Goal: Transaction & Acquisition: Download file/media

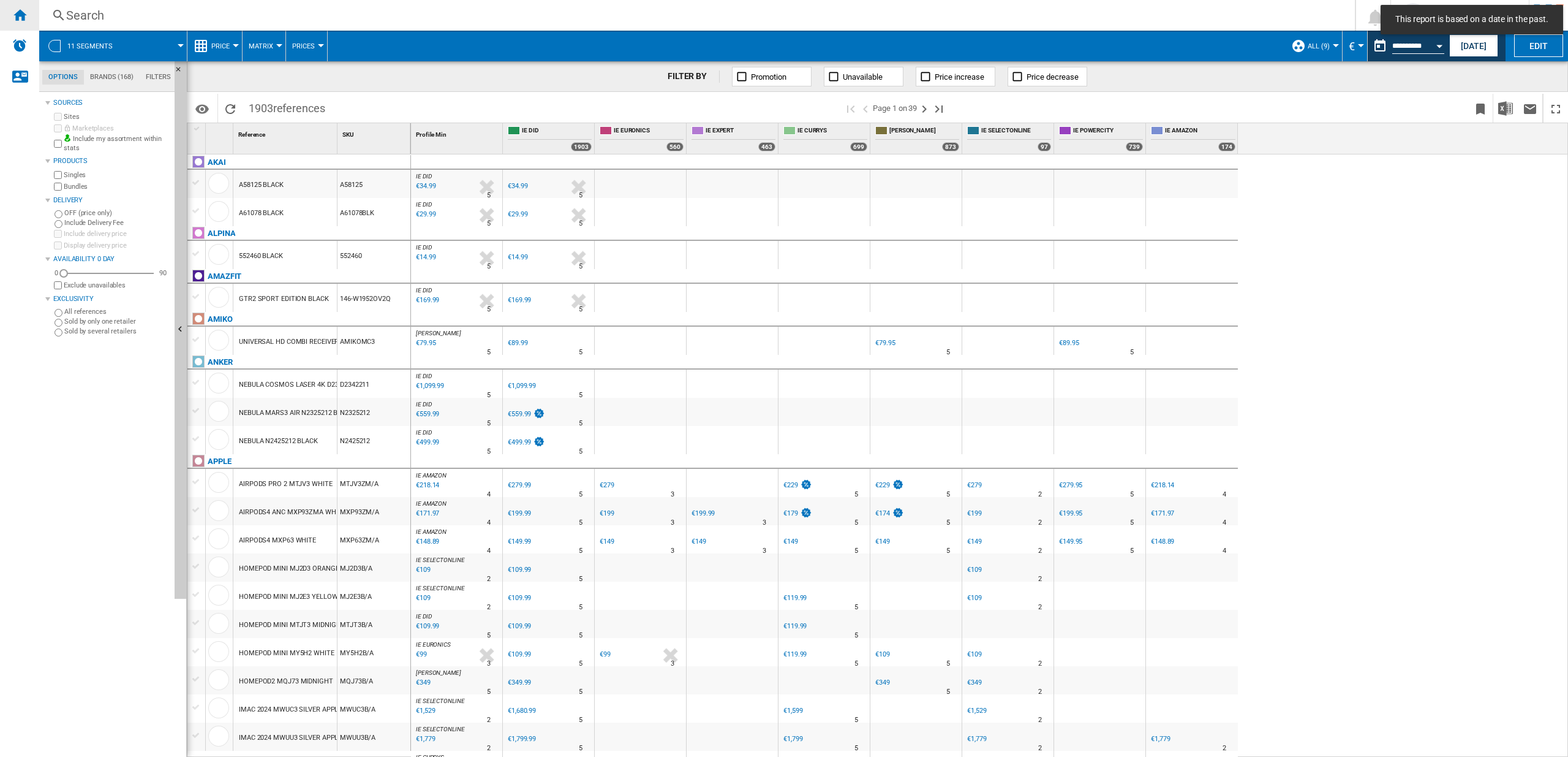
click at [24, 16] on ng-md-icon "Home" at bounding box center [20, 15] width 15 height 15
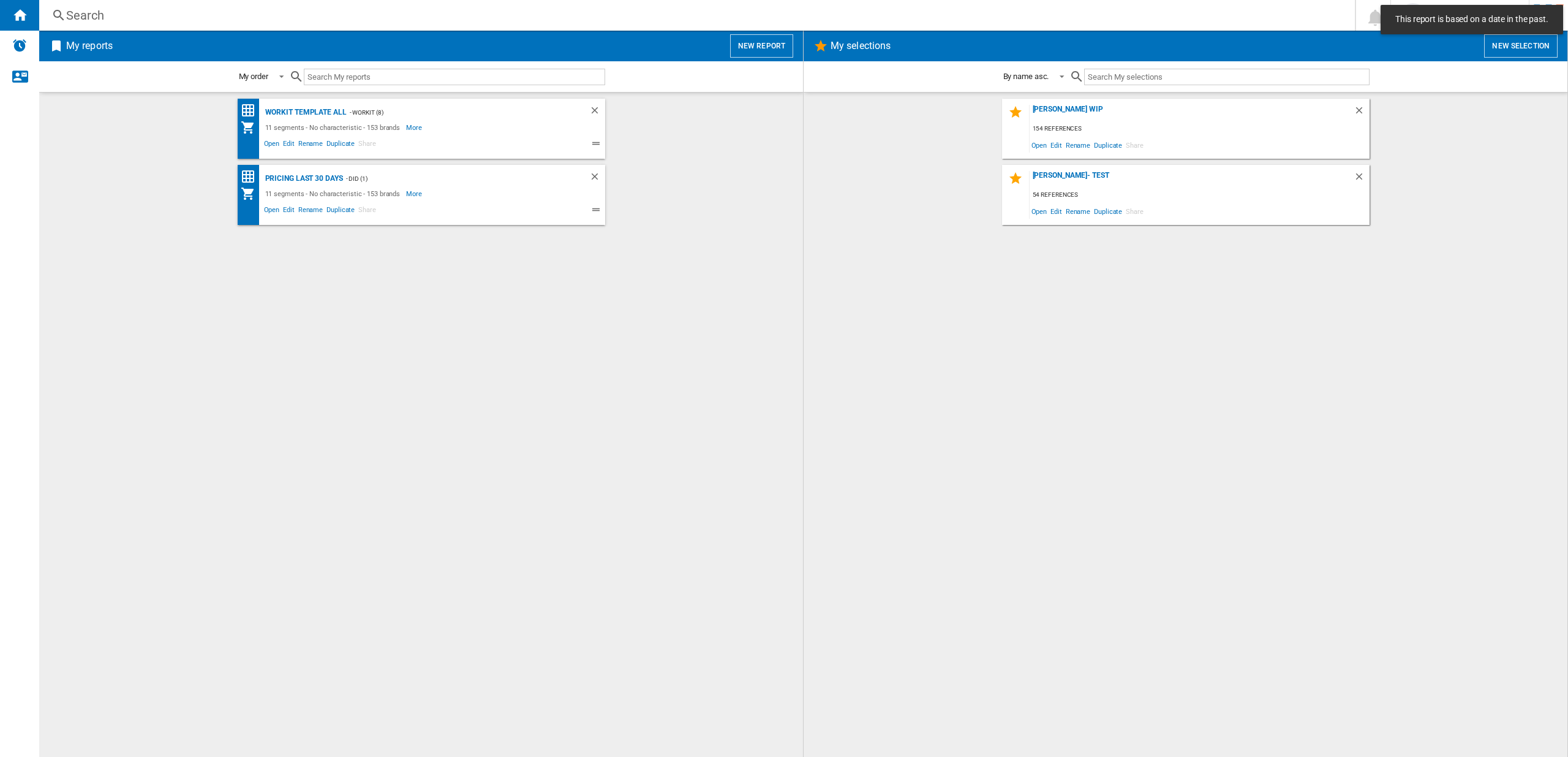
click at [766, 45] on button "New report" at bounding box center [762, 46] width 63 height 23
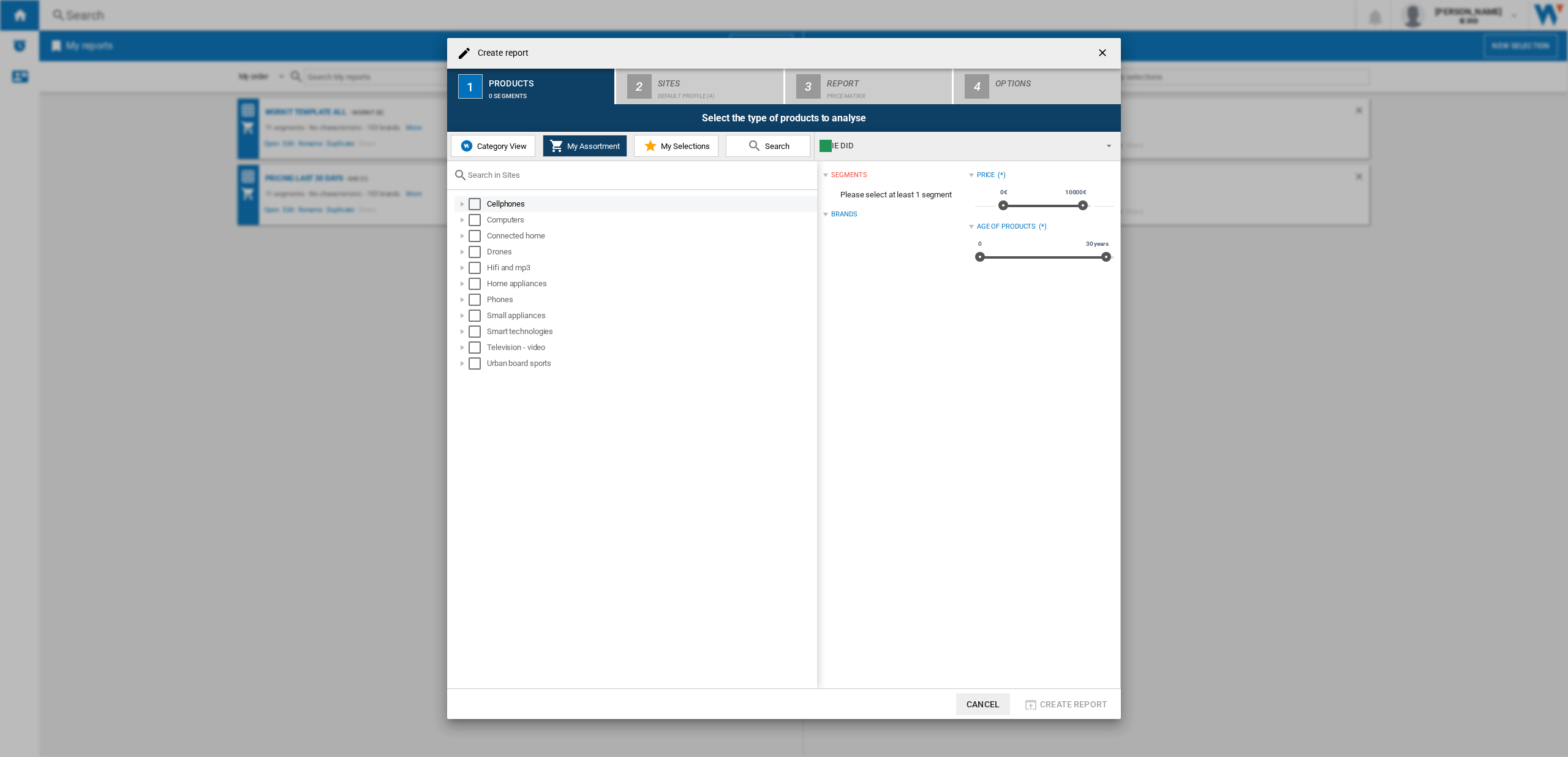
click at [480, 204] on div "Select" at bounding box center [474, 204] width 12 height 12
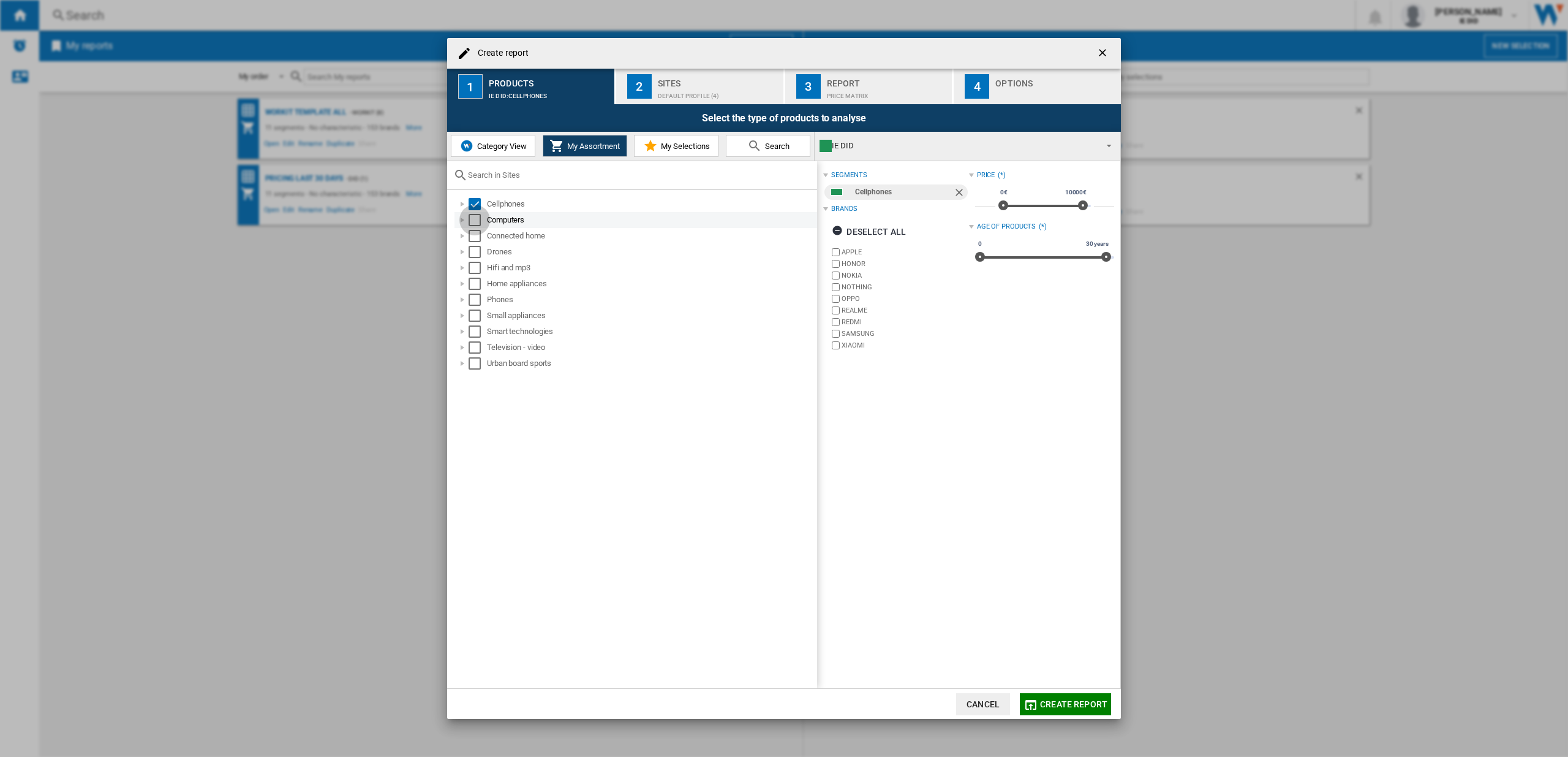
click at [474, 221] on div "Select" at bounding box center [474, 220] width 12 height 12
drag, startPoint x: 474, startPoint y: 237, endPoint x: 479, endPoint y: 253, distance: 16.8
click at [474, 237] on div "Select" at bounding box center [474, 236] width 12 height 12
click at [479, 258] on div "Drones" at bounding box center [636, 252] width 363 height 16
drag, startPoint x: 474, startPoint y: 250, endPoint x: 472, endPoint y: 270, distance: 20.1
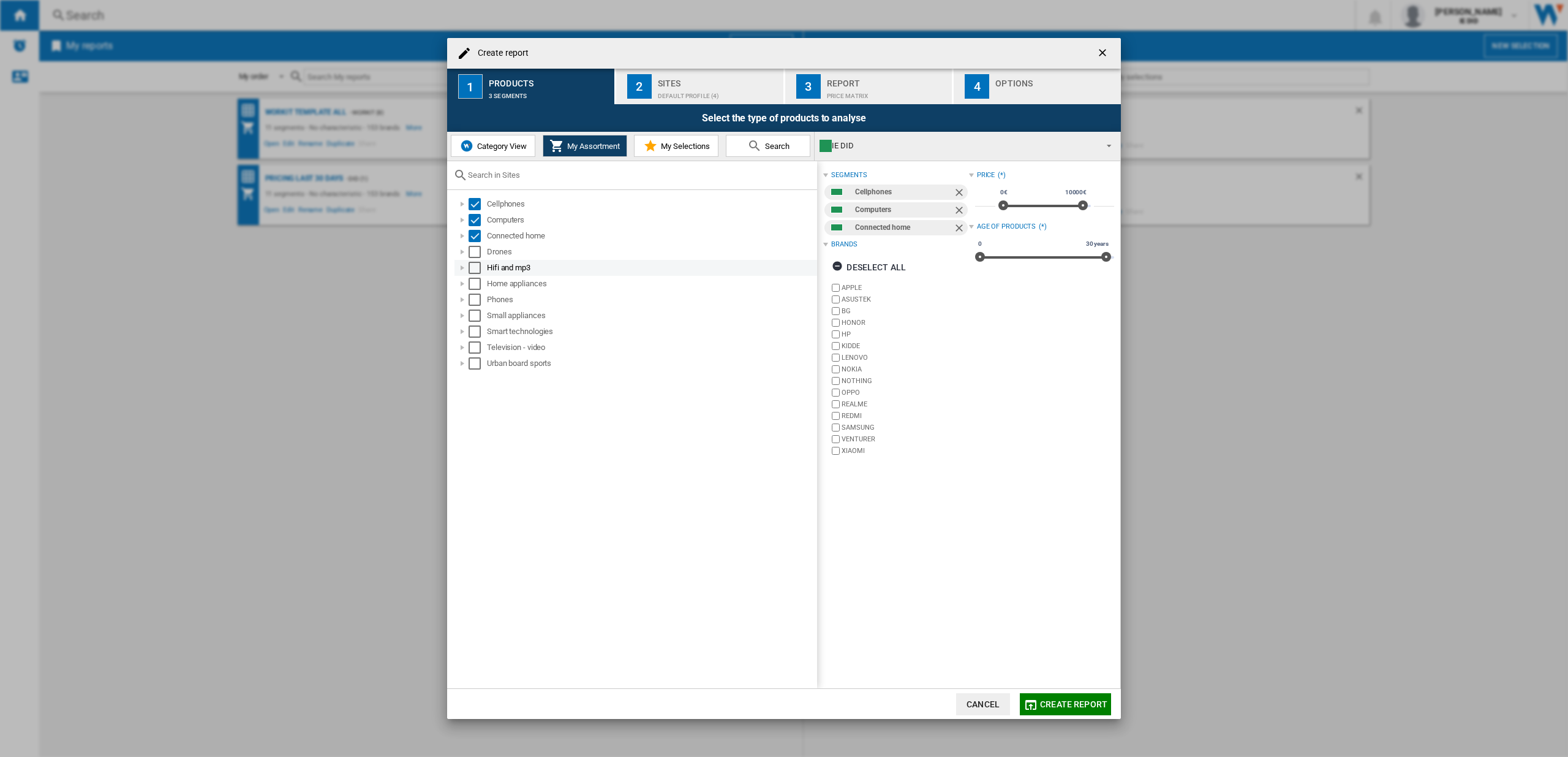
click at [474, 250] on div "Select" at bounding box center [474, 252] width 12 height 12
click at [472, 271] on div "Select" at bounding box center [474, 268] width 12 height 12
click at [477, 284] on div "Select" at bounding box center [474, 284] width 12 height 12
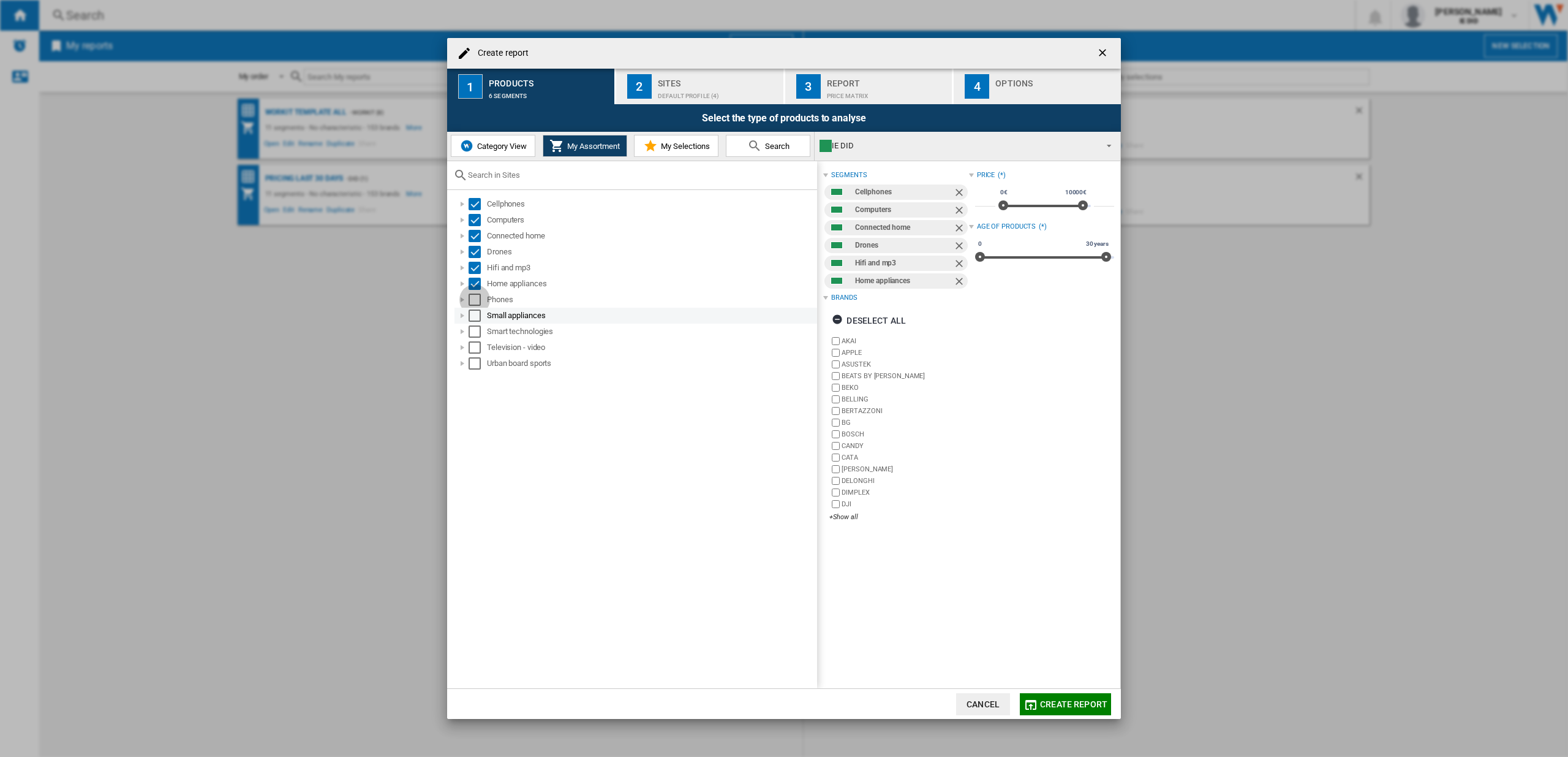
drag, startPoint x: 474, startPoint y: 298, endPoint x: 473, endPoint y: 316, distance: 18.0
click at [474, 298] on div "Select" at bounding box center [474, 299] width 12 height 12
click at [473, 318] on div "Select" at bounding box center [474, 316] width 12 height 12
drag, startPoint x: 473, startPoint y: 331, endPoint x: 474, endPoint y: 346, distance: 15.0
click at [474, 331] on div "Select" at bounding box center [474, 331] width 12 height 12
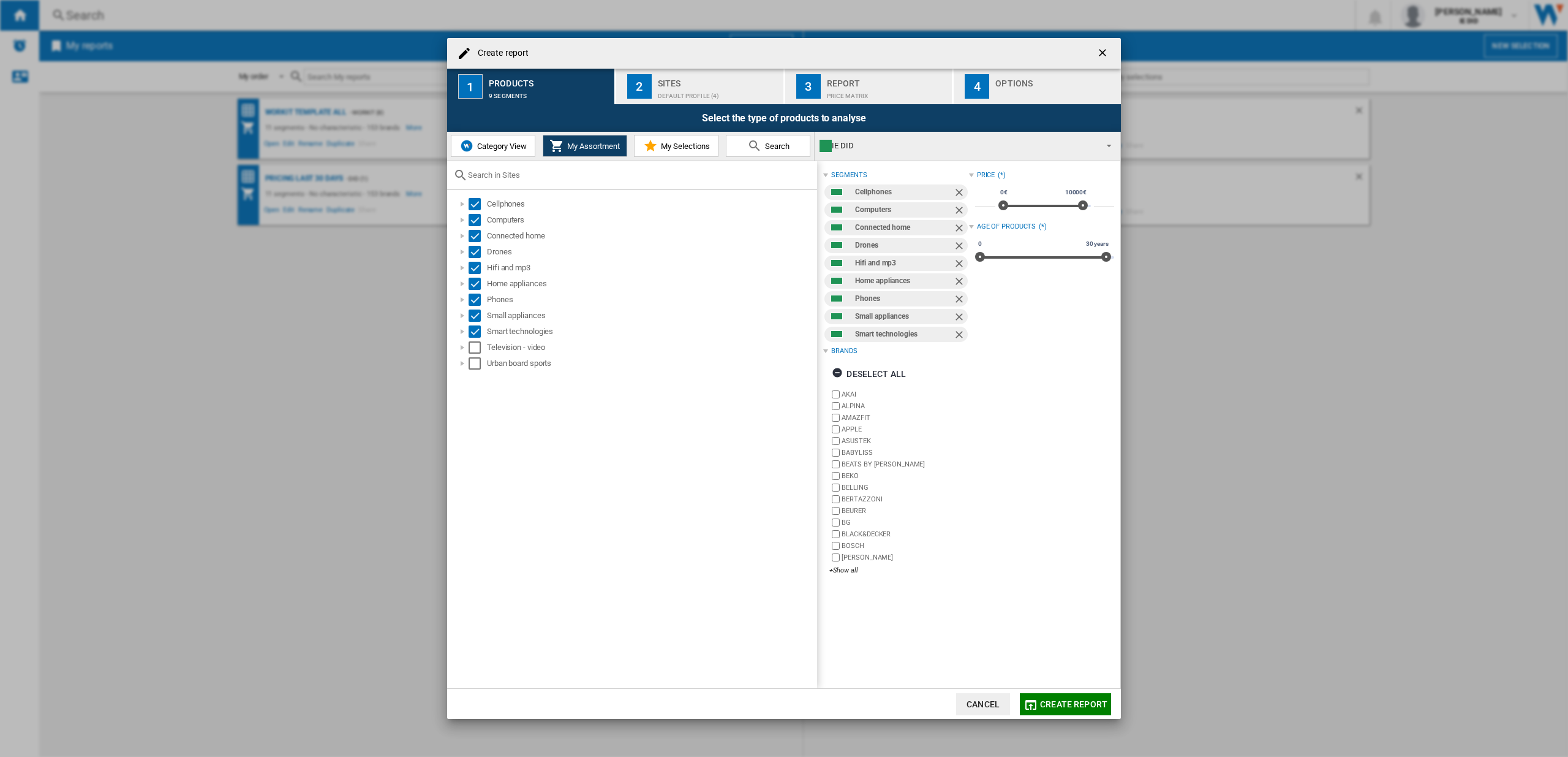
drag, startPoint x: 476, startPoint y: 347, endPoint x: 477, endPoint y: 378, distance: 31.0
click at [476, 347] on div "Select" at bounding box center [474, 348] width 12 height 12
click at [477, 365] on div "Select" at bounding box center [474, 363] width 12 height 12
click at [701, 79] on div "Sites" at bounding box center [718, 80] width 121 height 13
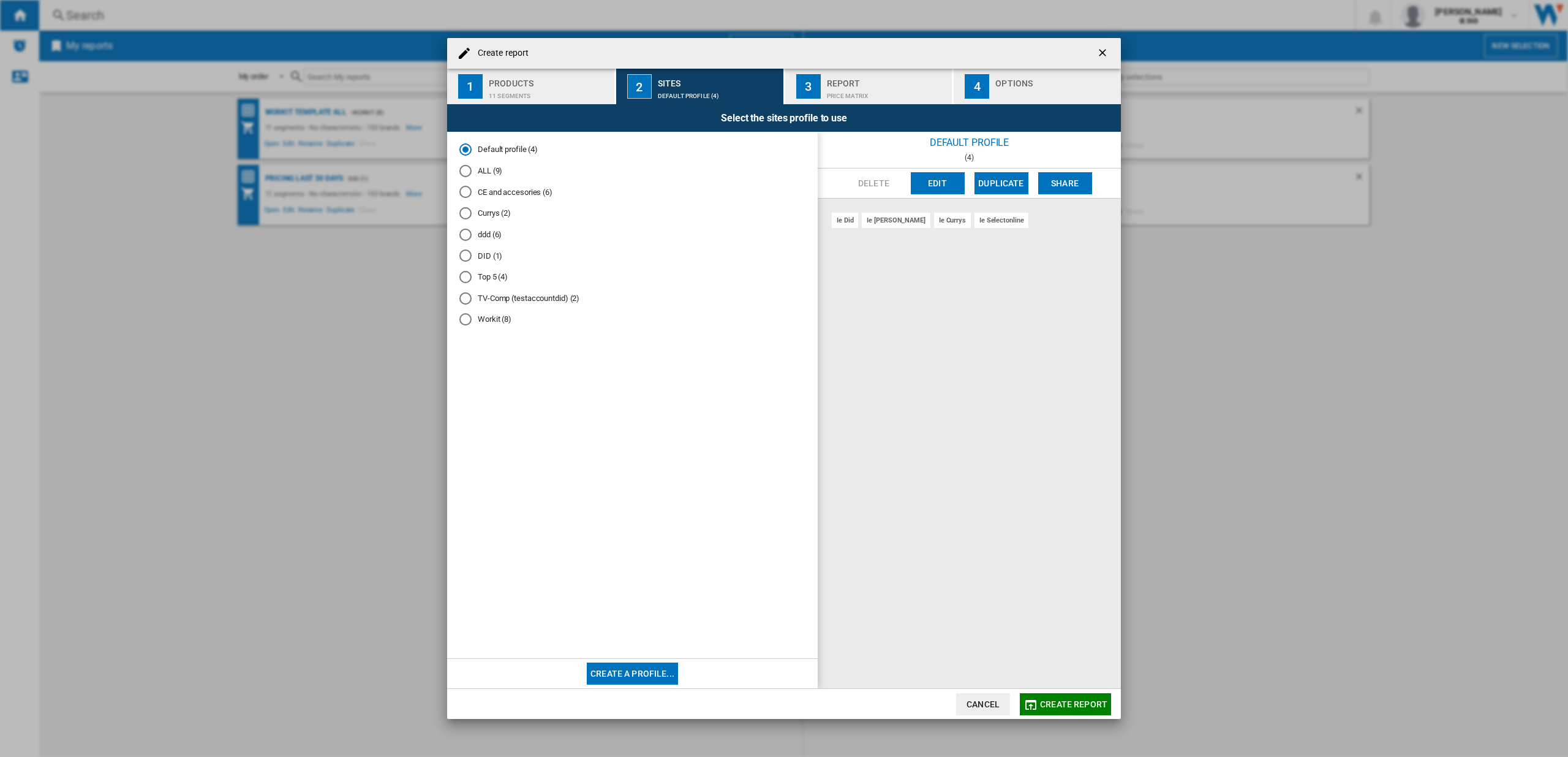
click at [464, 170] on div "ALL (9)" at bounding box center [466, 171] width 12 height 12
click at [1086, 704] on span "Create report" at bounding box center [1074, 704] width 67 height 10
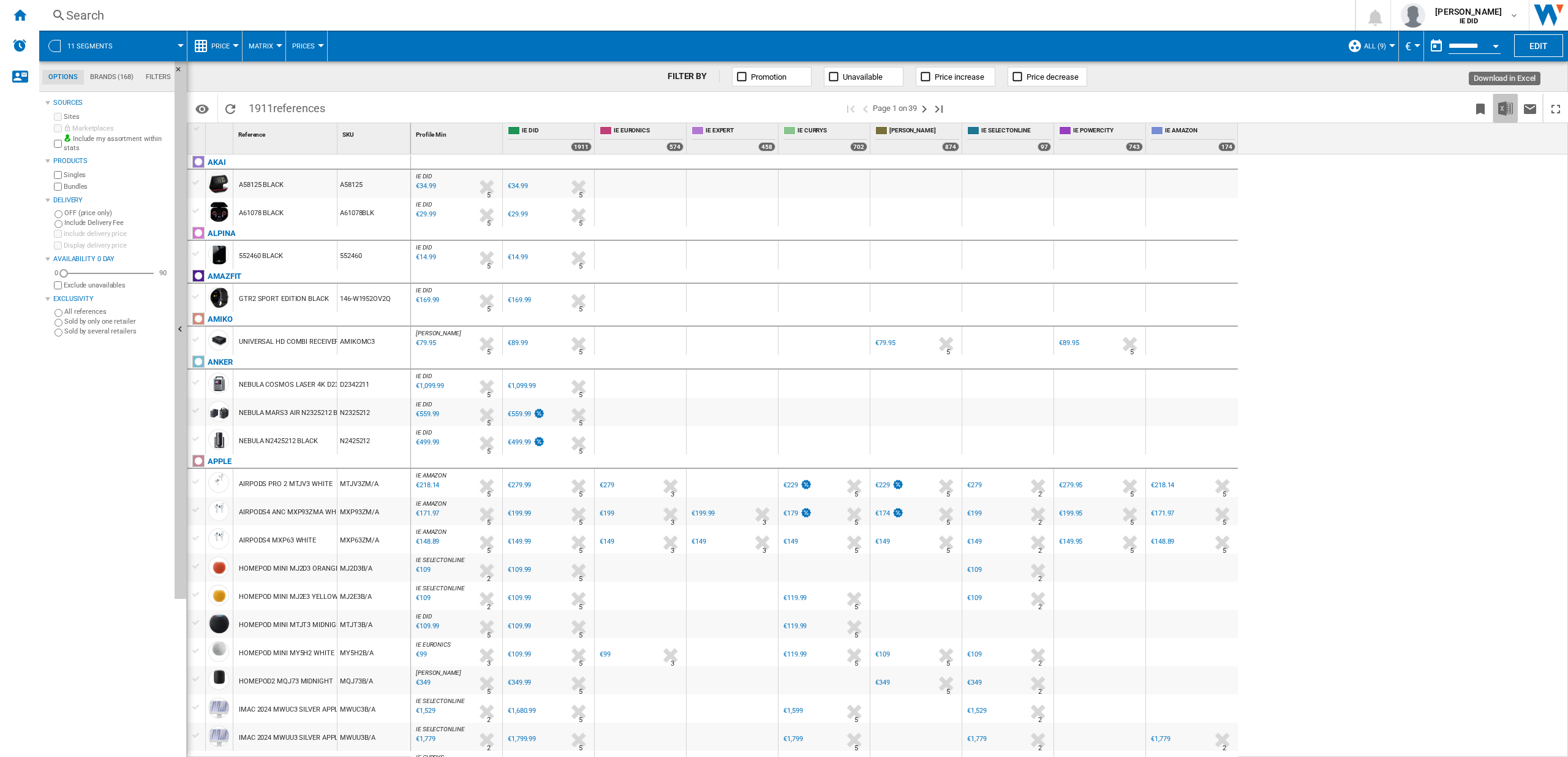
click at [1505, 108] on img "Download in Excel" at bounding box center [1506, 108] width 15 height 15
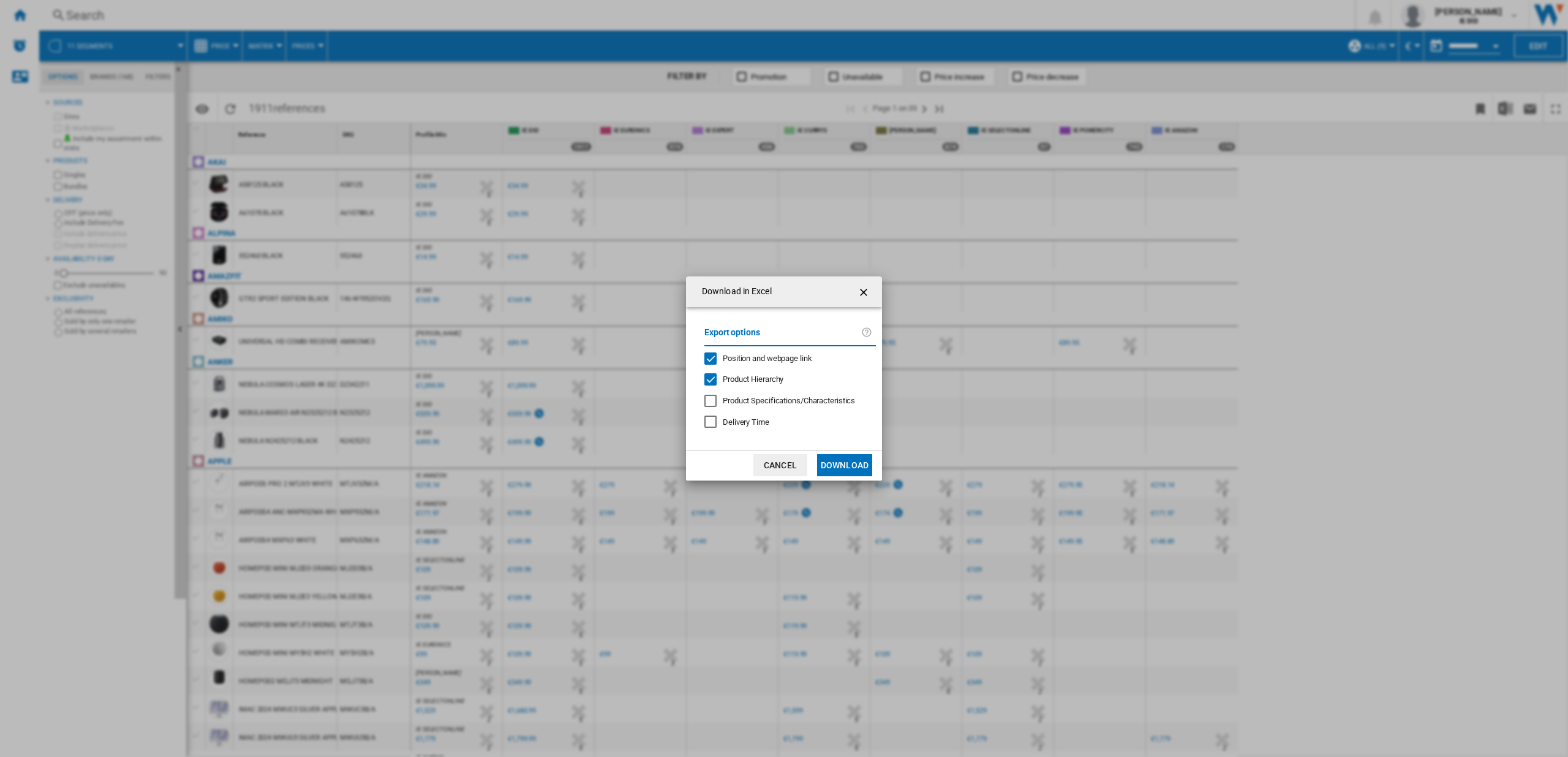
click at [852, 465] on button "Download" at bounding box center [845, 465] width 55 height 22
